Goal: Navigation & Orientation: Find specific page/section

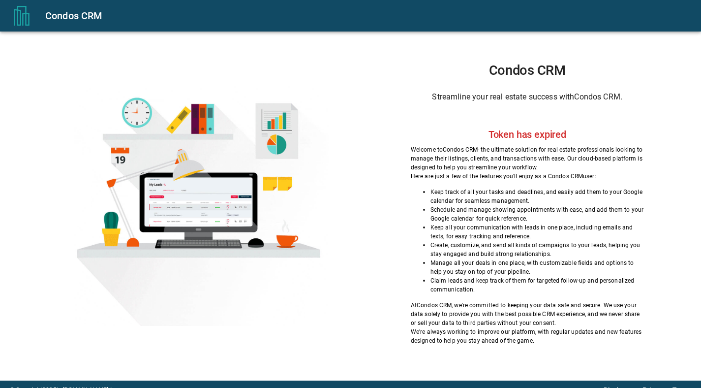
click at [529, 179] on p "Here are just a few of the features you'll enjoy as a Condos CRM user:" at bounding box center [527, 176] width 233 height 9
click at [91, 141] on div at bounding box center [202, 206] width 354 height 240
click at [437, 250] on p "Create, customize, and send all kinds of campaigns to your leads, helping you s…" at bounding box center [536, 250] width 213 height 18
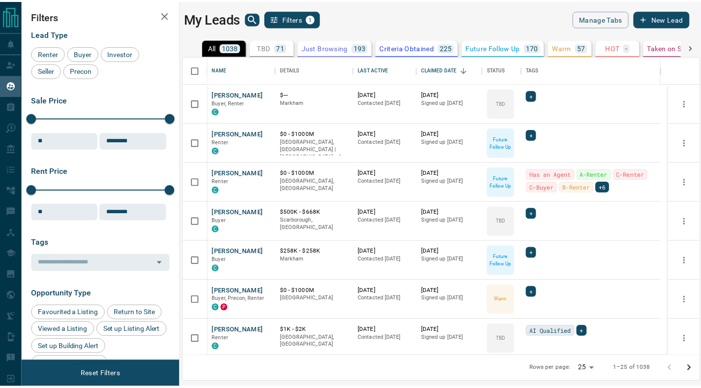
scroll to position [292, 515]
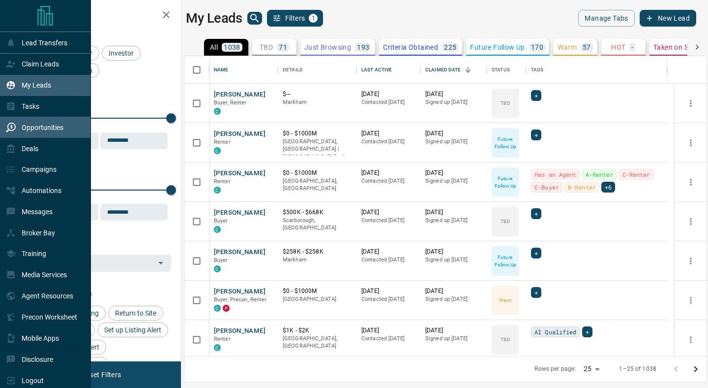
click at [34, 128] on p "Opportunities" at bounding box center [43, 127] width 42 height 8
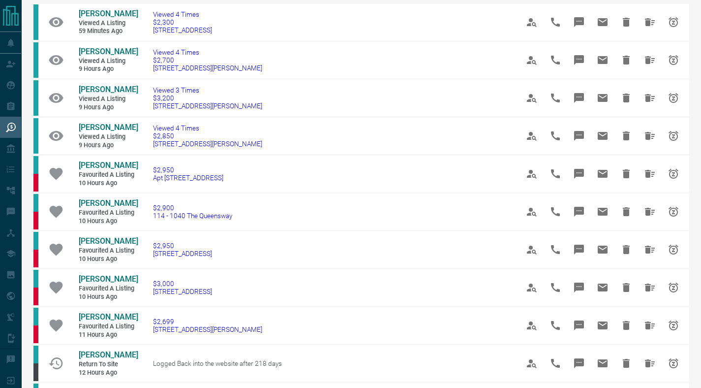
scroll to position [23, 0]
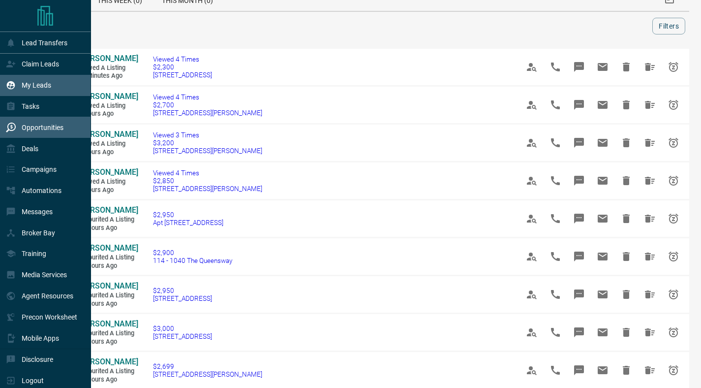
click at [30, 89] on div "My Leads" at bounding box center [28, 85] width 45 height 16
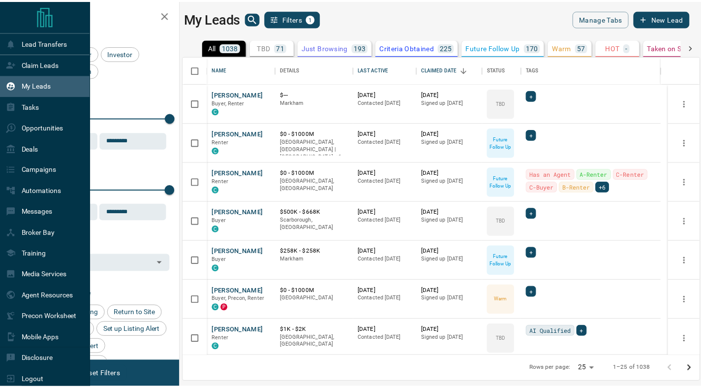
scroll to position [292, 515]
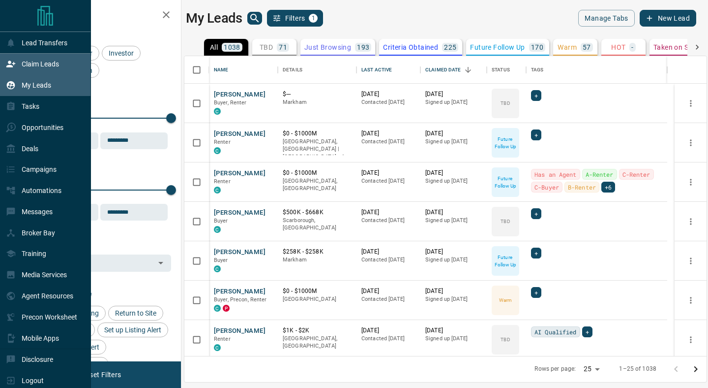
click at [40, 71] on div "Claim Leads" at bounding box center [32, 64] width 53 height 16
